Goal: Find contact information: Find contact information

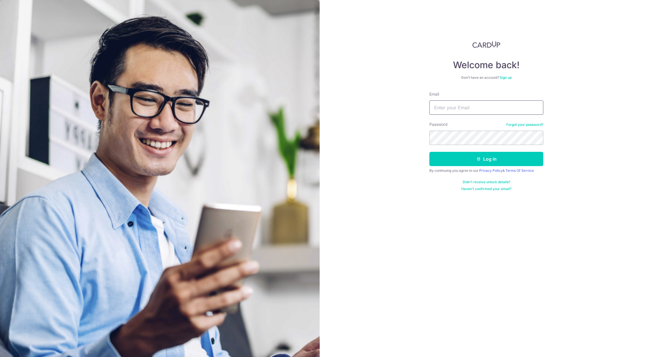
click at [444, 111] on input "Email" at bounding box center [487, 107] width 114 height 14
type input "[EMAIL_ADDRESS][DOMAIN_NAME]"
click at [430, 152] on button "Log in" at bounding box center [487, 159] width 114 height 14
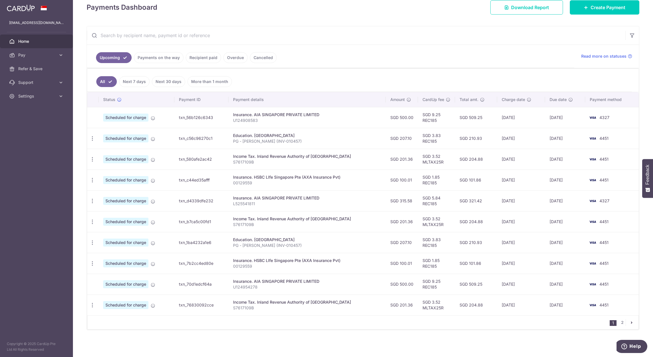
scroll to position [86, 0]
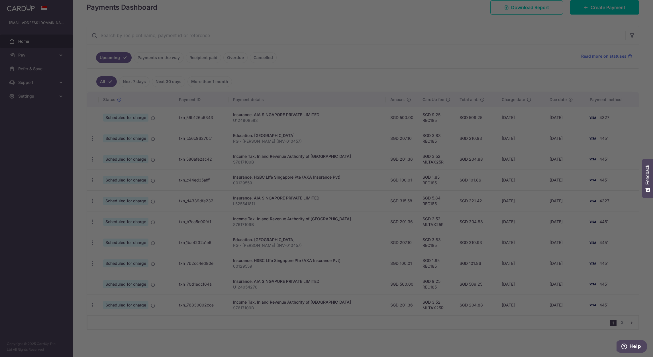
click at [92, 113] on div at bounding box center [330, 180] width 660 height 360
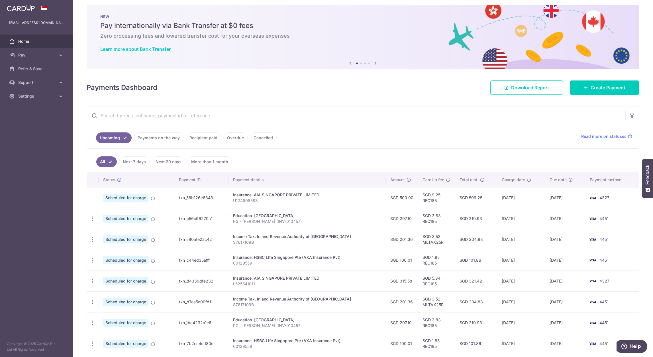
scroll to position [0, 0]
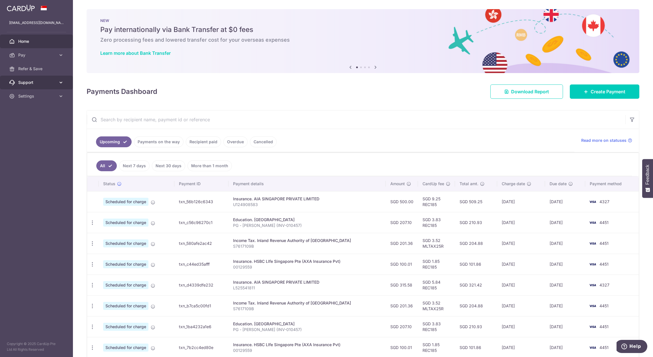
click at [35, 84] on span "Support" at bounding box center [37, 83] width 38 height 6
click at [29, 109] on span "Contact Us" at bounding box center [37, 110] width 38 height 6
